Goal: Task Accomplishment & Management: Use online tool/utility

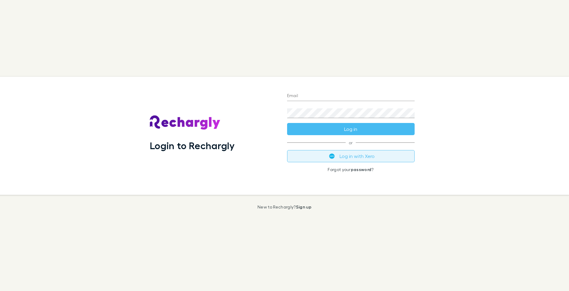
click at [362, 155] on button "Log in with Xero" at bounding box center [350, 156] width 127 height 12
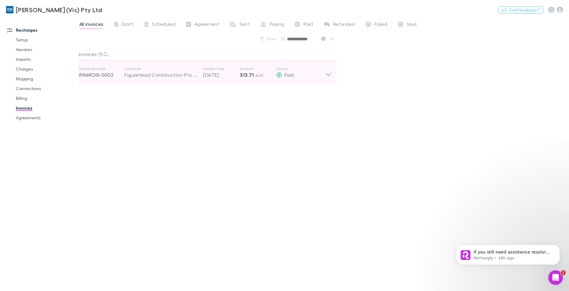
click at [328, 75] on icon at bounding box center [328, 72] width 6 height 12
click at [327, 74] on icon at bounding box center [328, 72] width 6 height 12
click at [327, 75] on icon at bounding box center [328, 72] width 6 height 12
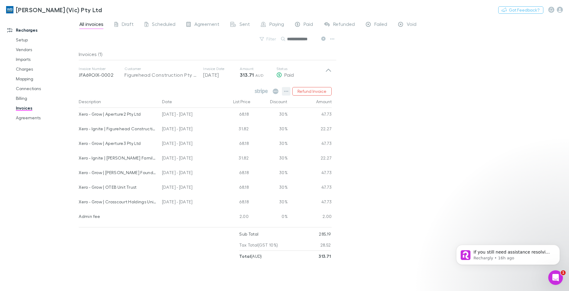
click at [287, 91] on icon "button" at bounding box center [286, 91] width 4 height 5
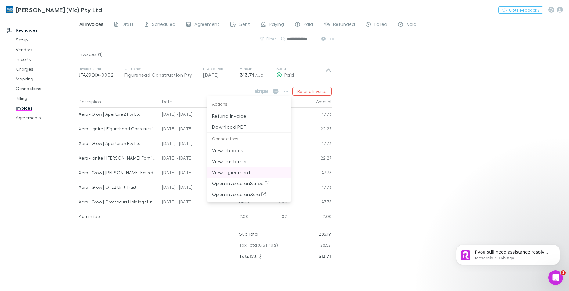
click at [235, 171] on p "View agreement" at bounding box center [249, 172] width 74 height 7
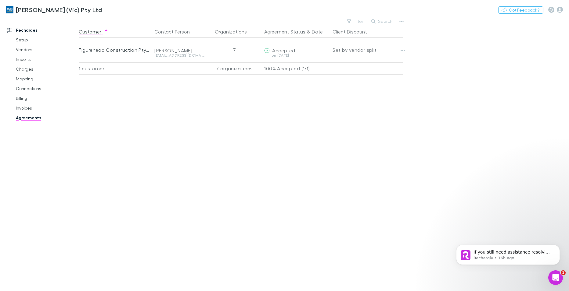
drag, startPoint x: 307, startPoint y: 49, endPoint x: 88, endPoint y: 100, distance: 224.1
click at [0, 0] on button "Copy link" at bounding box center [0, 0] width 0 height 0
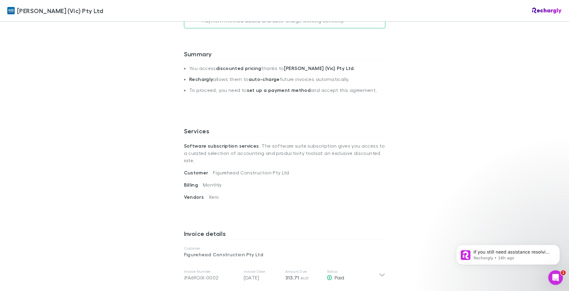
scroll to position [152, 0]
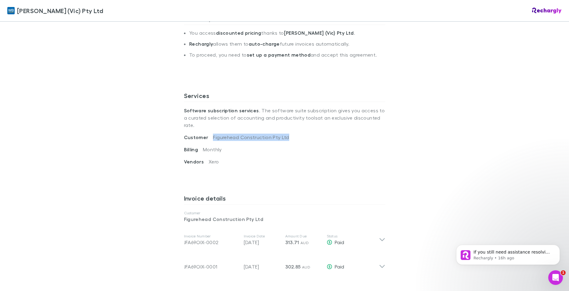
drag, startPoint x: 284, startPoint y: 129, endPoint x: 209, endPoint y: 129, distance: 75.0
click at [209, 134] on div "Customer Figurehead Construction Pty Ltd" at bounding box center [284, 140] width 201 height 12
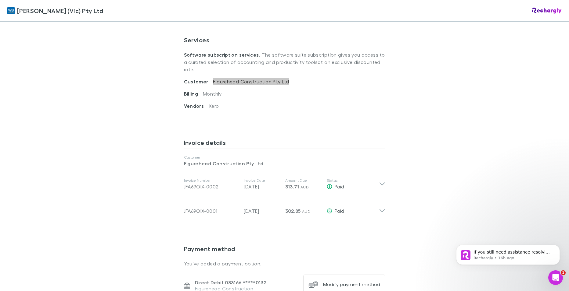
scroll to position [213, 0]
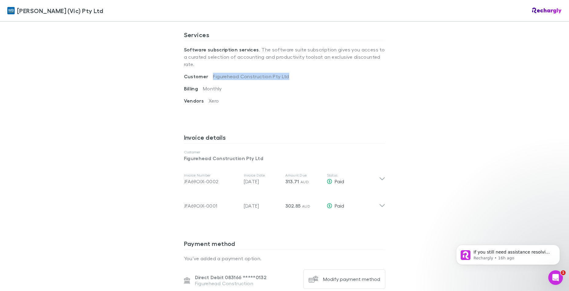
click at [417, 126] on div "William Buck (Vic) Pty Ltd William Buck (Vic) Pty Ltd Software subscriptions ag…" at bounding box center [284, 145] width 569 height 291
drag, startPoint x: 513, startPoint y: 105, endPoint x: 444, endPoint y: 137, distance: 75.8
click at [513, 105] on div "William Buck (Vic) Pty Ltd William Buck (Vic) Pty Ltd Software subscriptions ag…" at bounding box center [284, 145] width 569 height 291
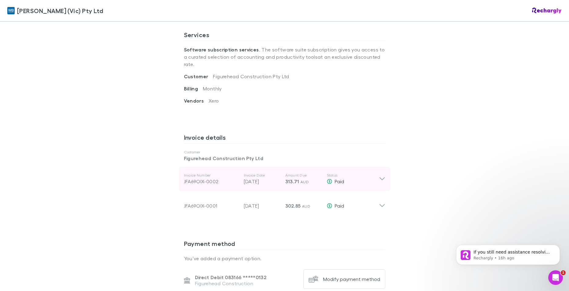
click at [379, 176] on icon at bounding box center [382, 179] width 6 height 7
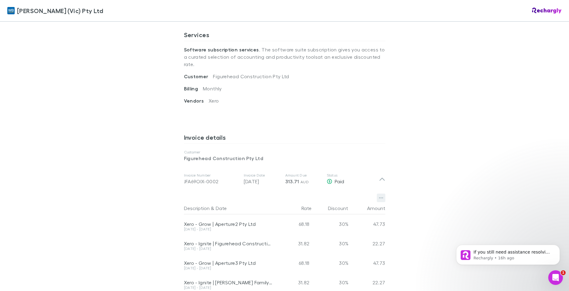
click at [379, 196] on icon "button" at bounding box center [381, 198] width 4 height 5
click at [531, 190] on div at bounding box center [284, 145] width 569 height 291
